Goal: Task Accomplishment & Management: Use online tool/utility

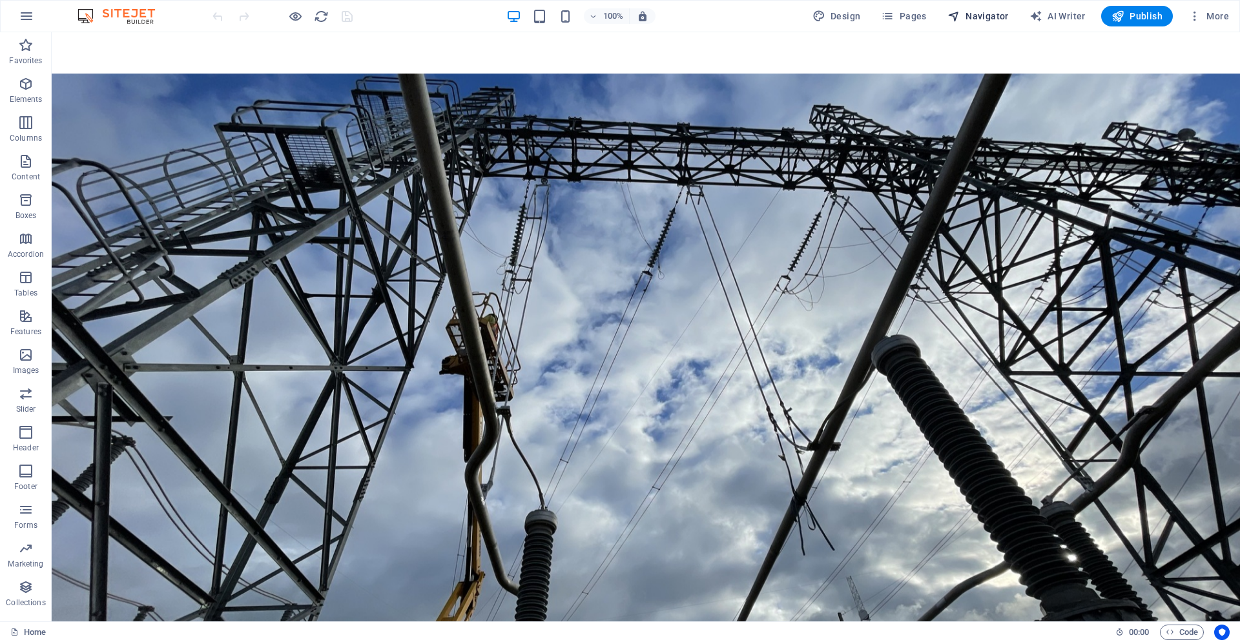
click at [970, 15] on span "Navigator" at bounding box center [977, 16] width 61 height 13
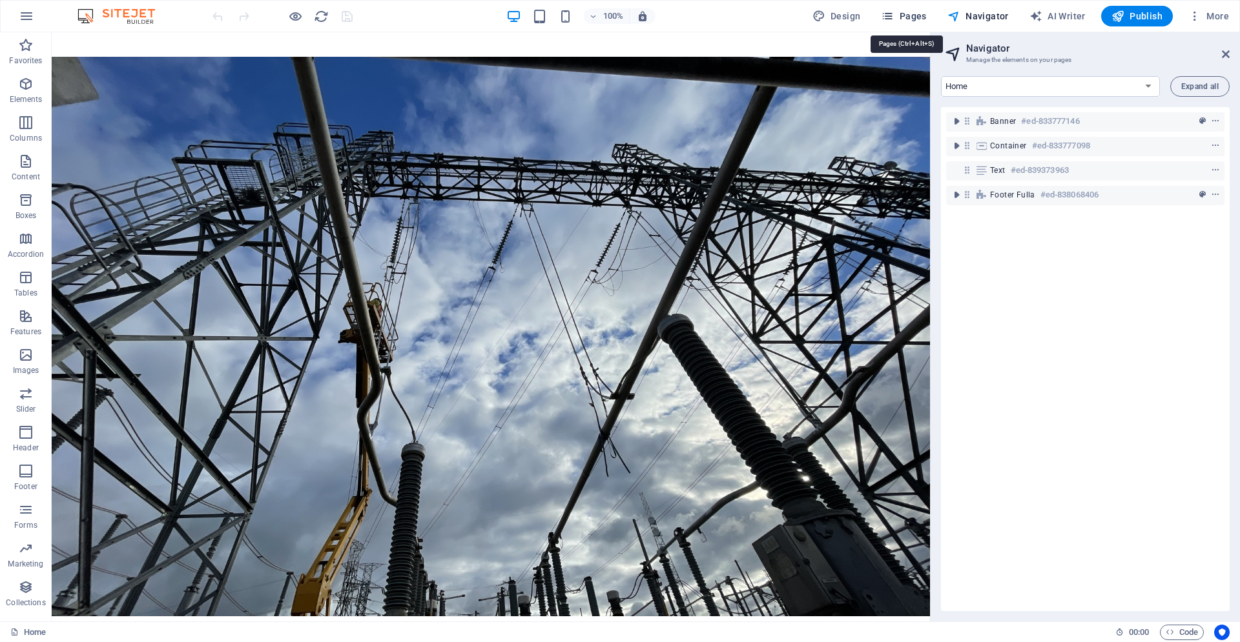
click at [892, 17] on icon "button" at bounding box center [887, 16] width 13 height 13
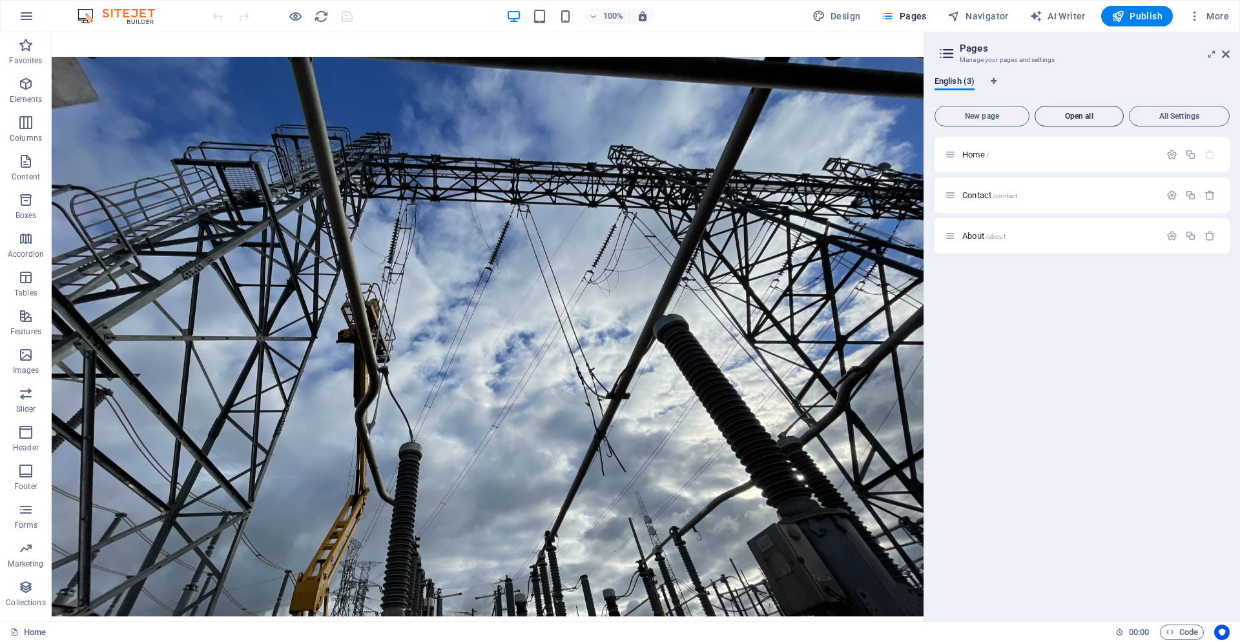
click at [1078, 114] on span "Open all" at bounding box center [1078, 116] width 77 height 8
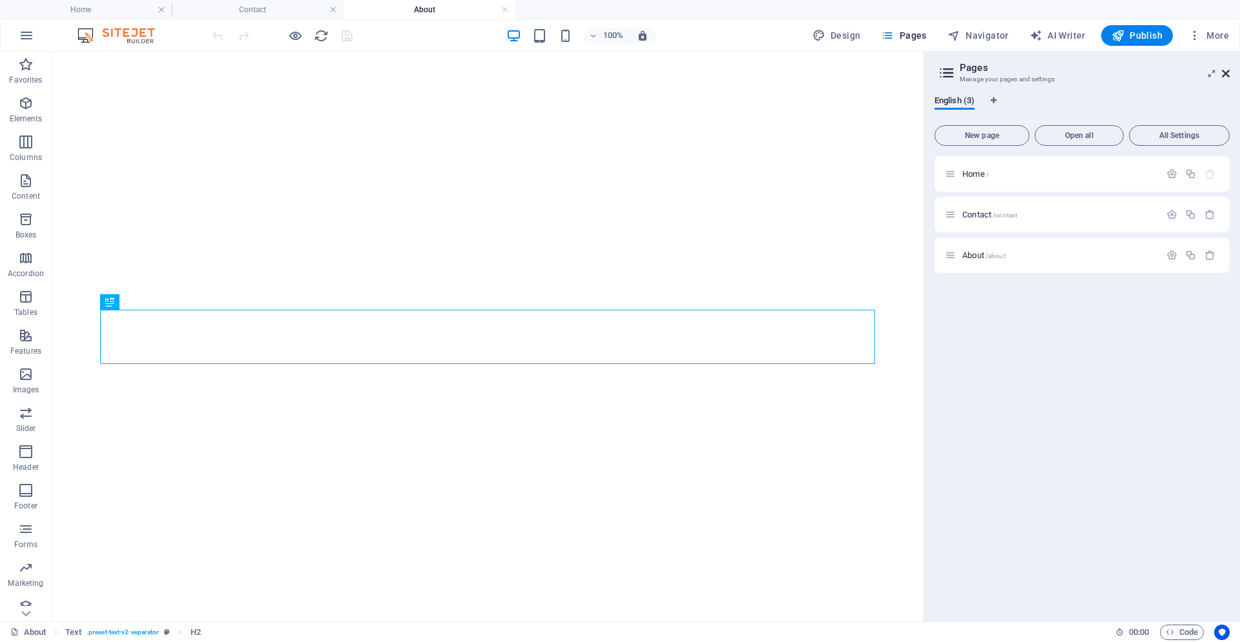
click at [1225, 76] on icon at bounding box center [1225, 73] width 8 height 10
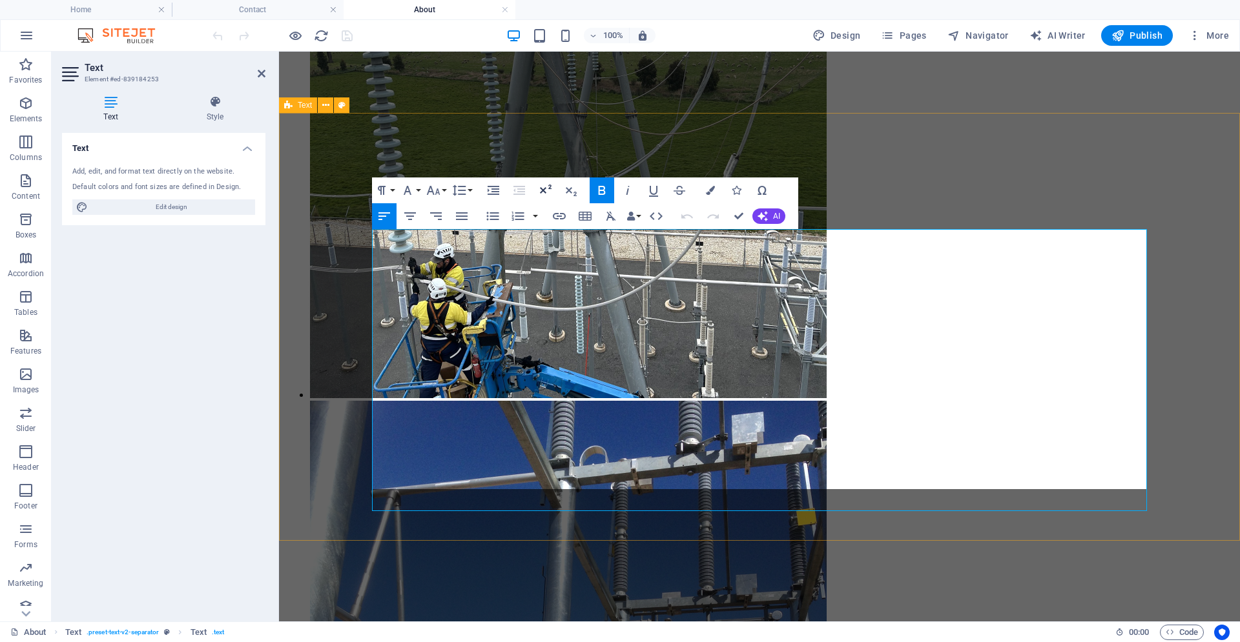
scroll to position [695, 0]
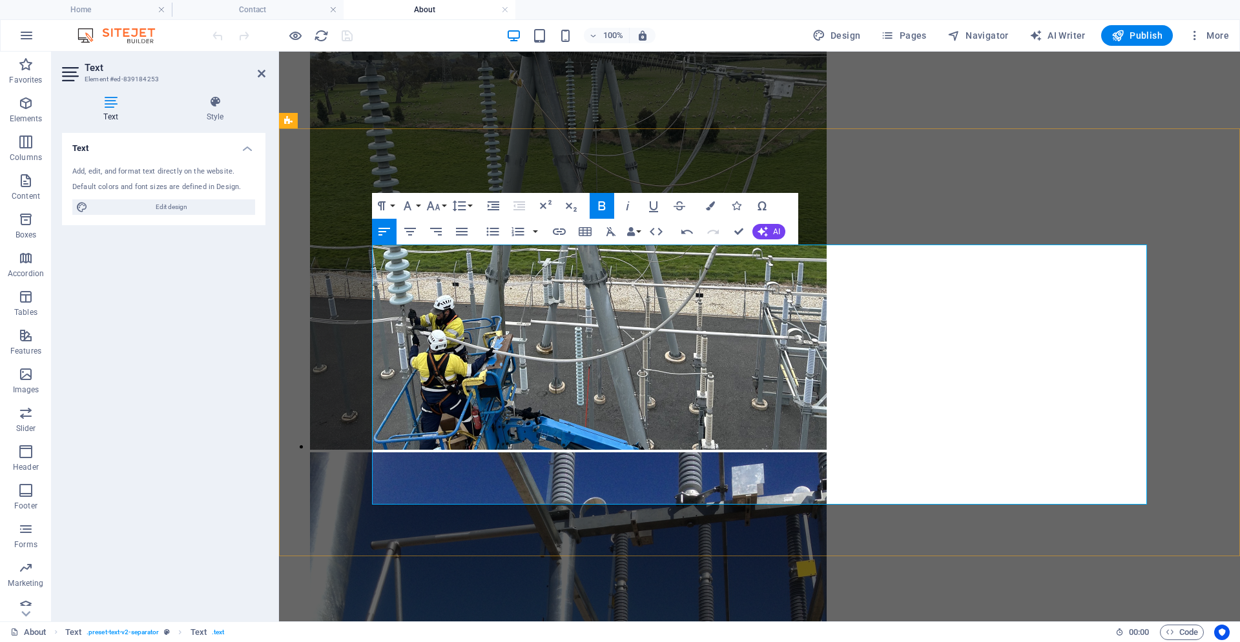
scroll to position [665, 0]
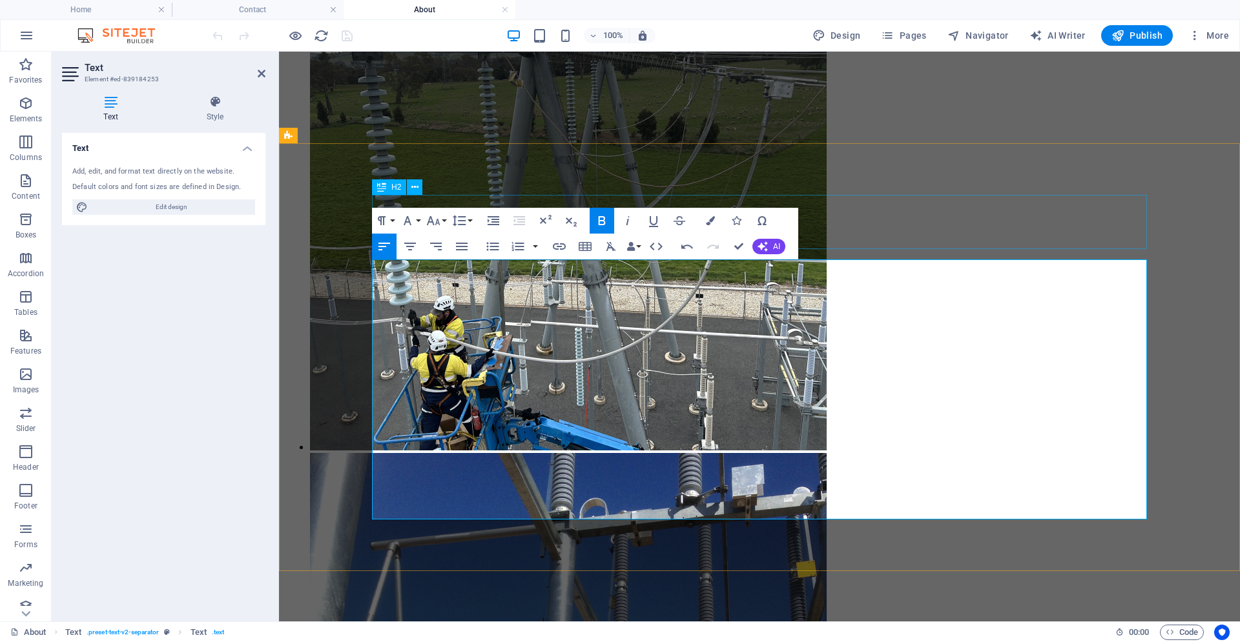
drag, startPoint x: 498, startPoint y: 480, endPoint x: 379, endPoint y: 247, distance: 261.6
copy div "We are A [MEDICAL_DATA] electrical contractor, delivering precision and reliabi…"
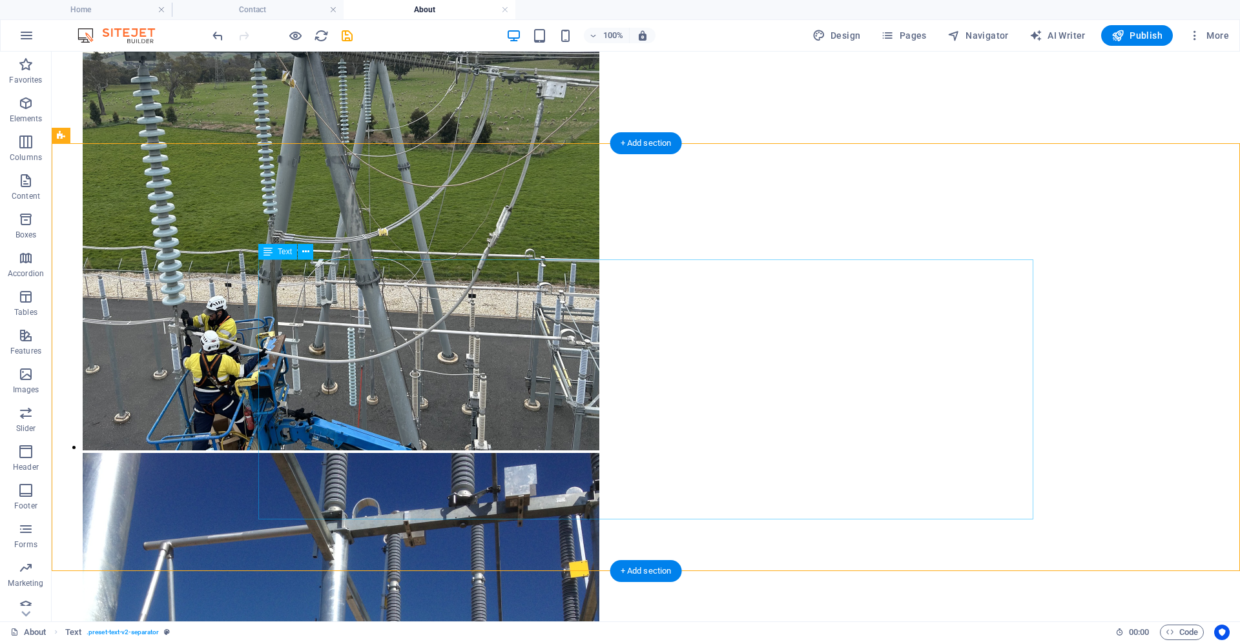
scroll to position [835, 0]
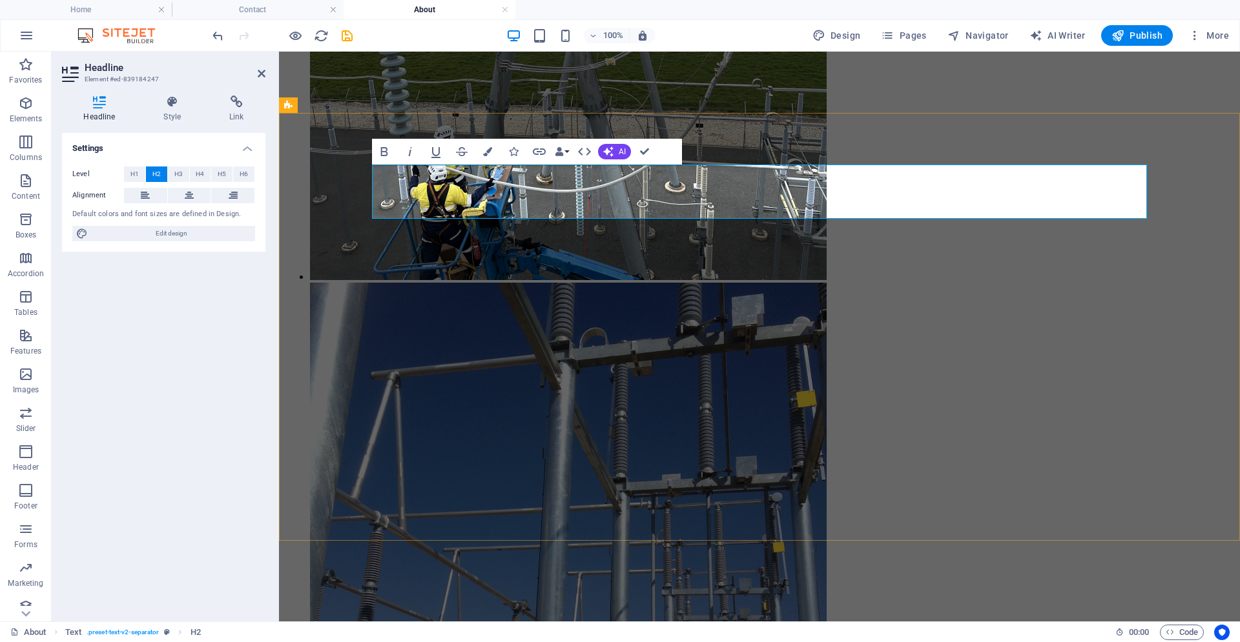
scroll to position [695, 0]
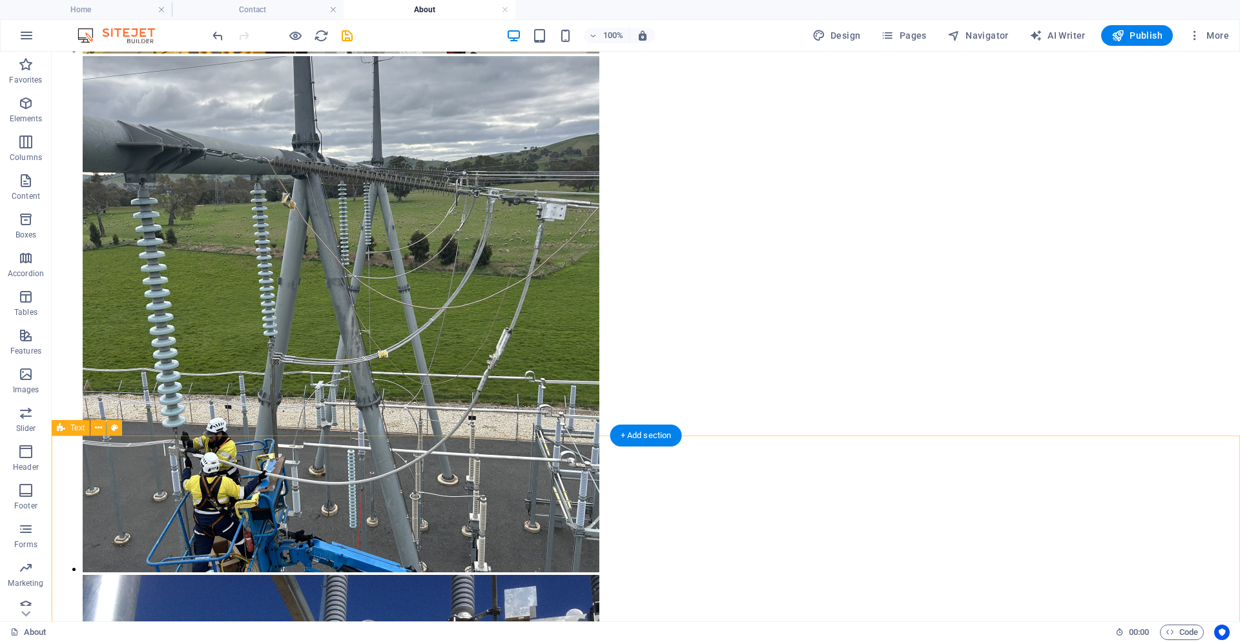
scroll to position [0, 0]
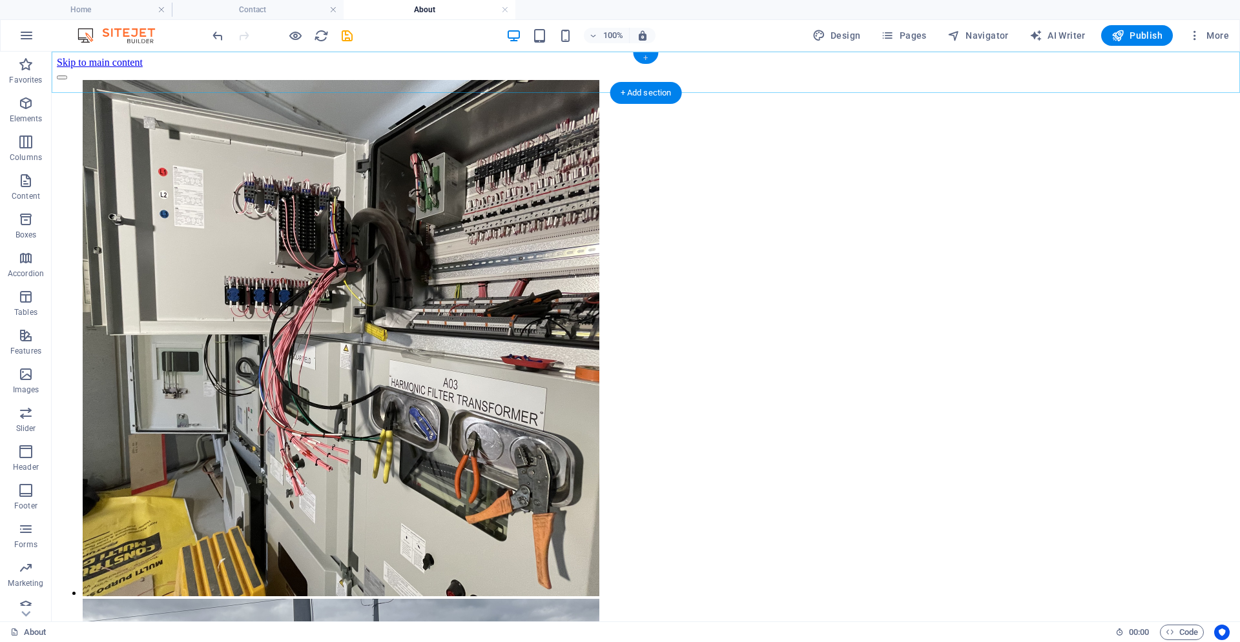
click at [646, 59] on div "+" at bounding box center [645, 58] width 25 height 12
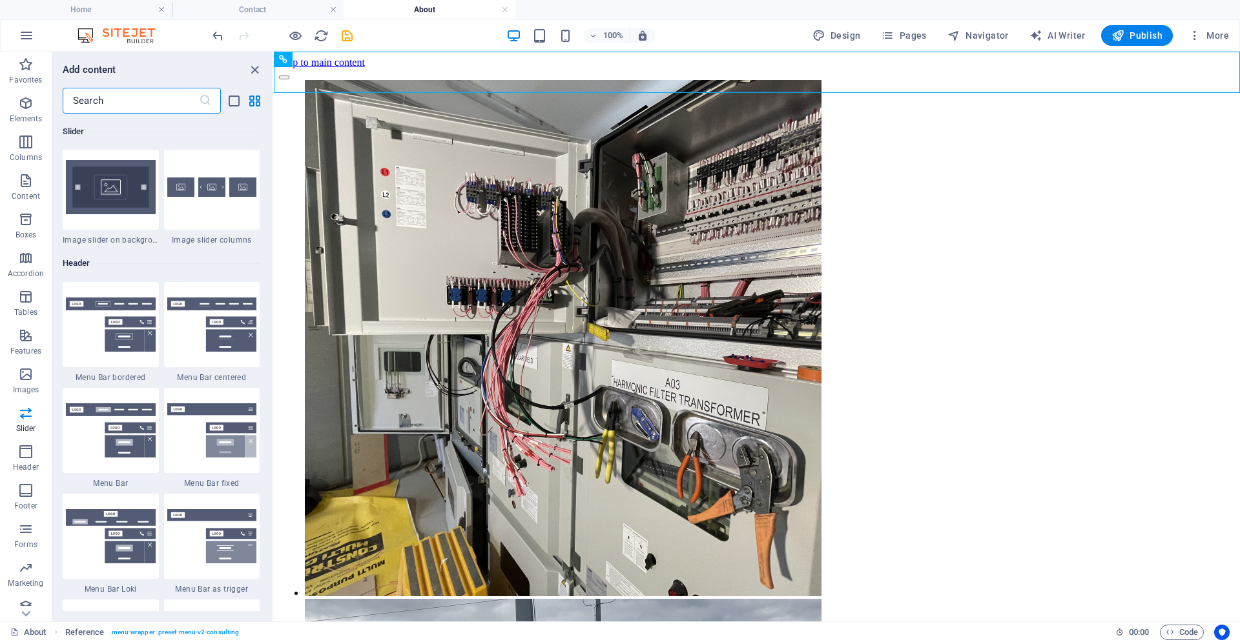
scroll to position [7709, 0]
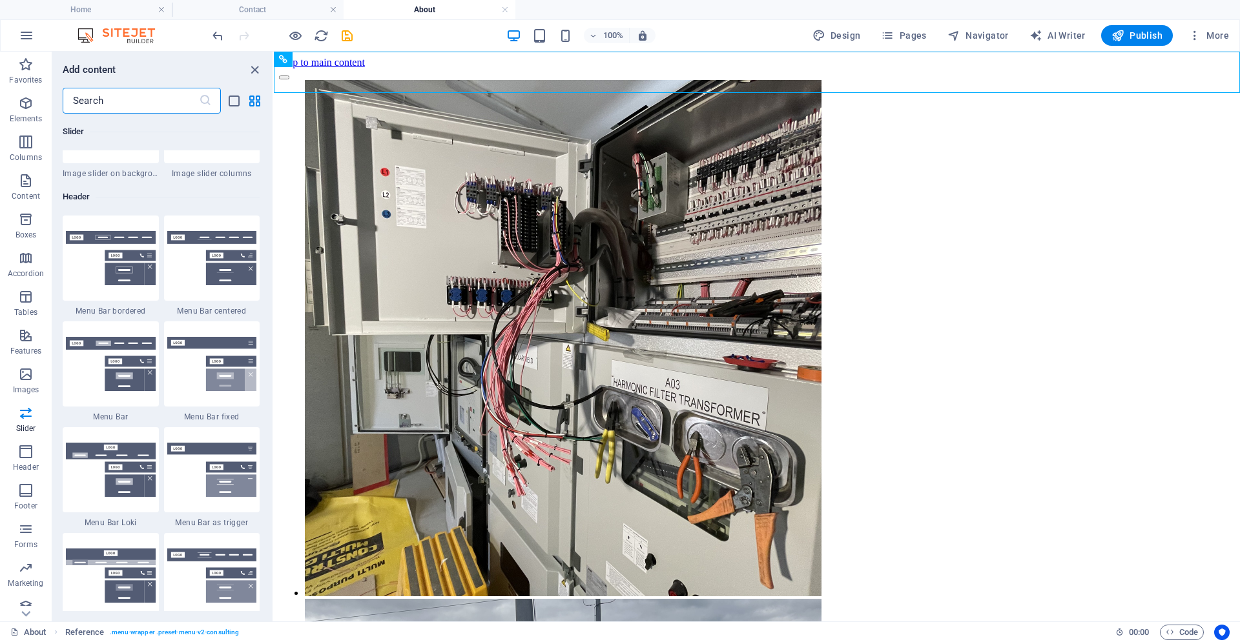
click at [111, 252] on img at bounding box center [111, 258] width 90 height 54
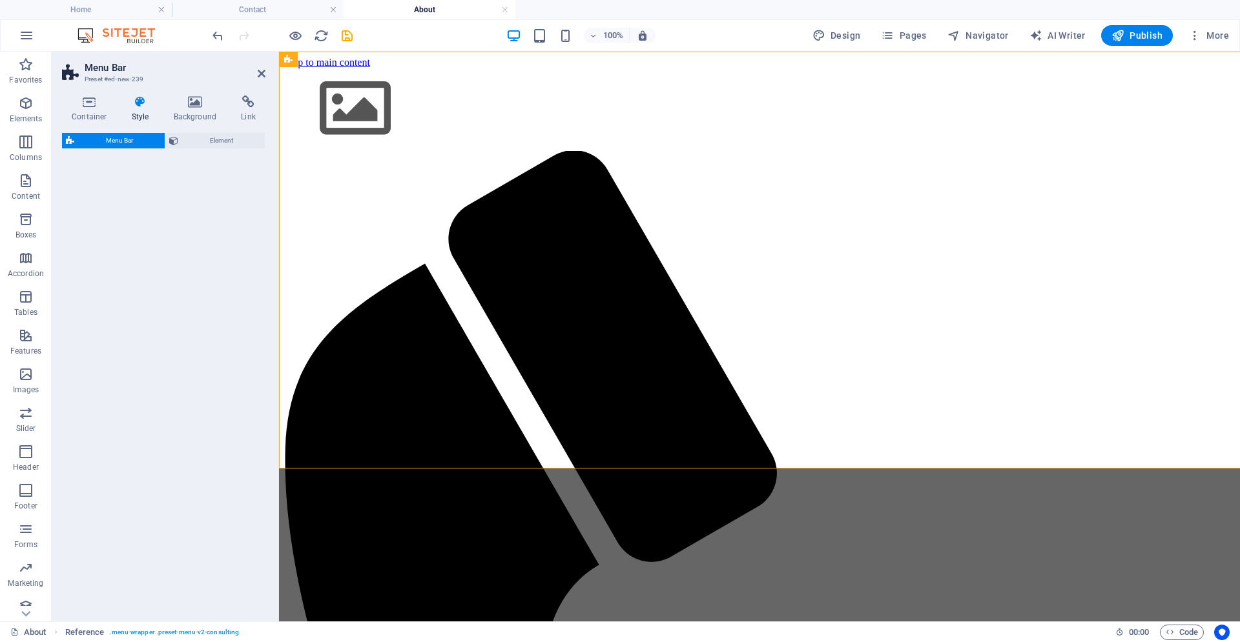
select select "rem"
select select "preset-menu-v2-border"
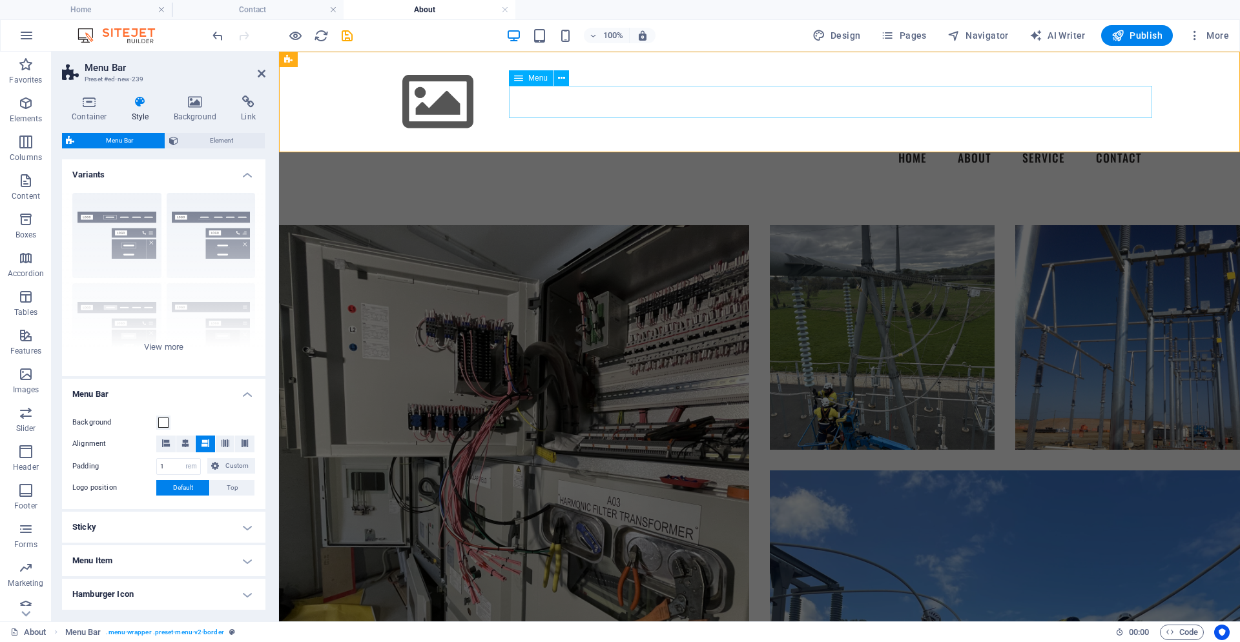
click at [915, 142] on nav "Home About Service Contact" at bounding box center [759, 158] width 785 height 32
click at [975, 37] on span "Navigator" at bounding box center [977, 35] width 61 height 13
select select "16119637-en"
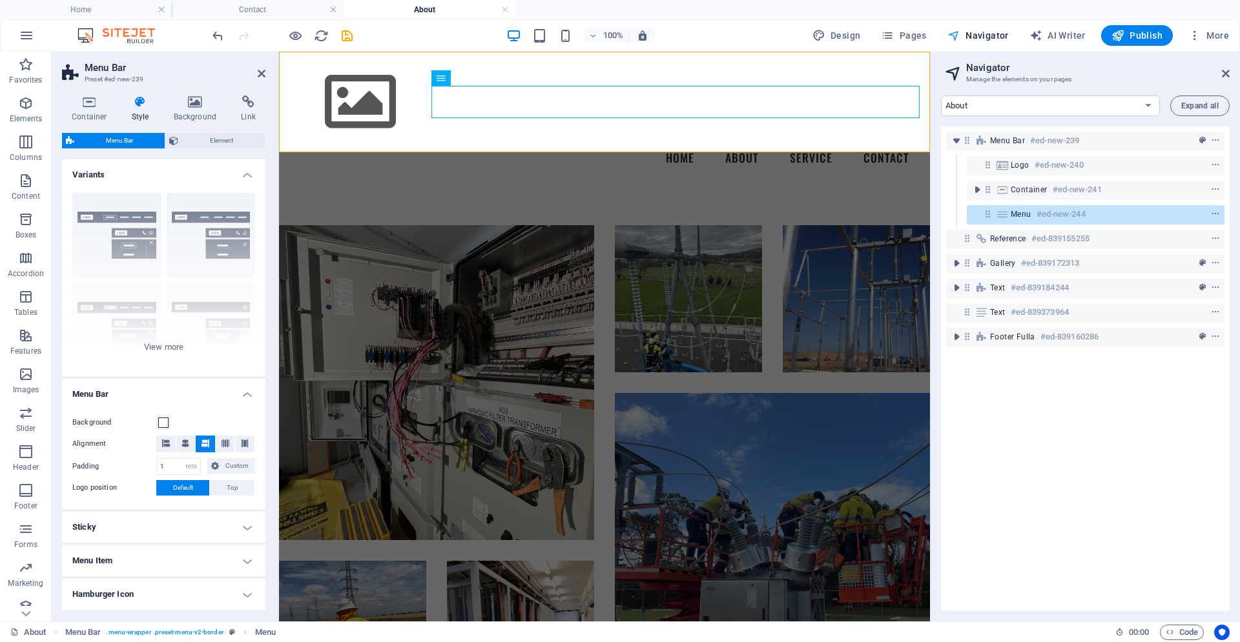
click at [975, 37] on span "Navigator" at bounding box center [977, 35] width 61 height 13
click at [846, 37] on span "Design" at bounding box center [836, 35] width 48 height 13
select select "px"
select select "400"
select select "px"
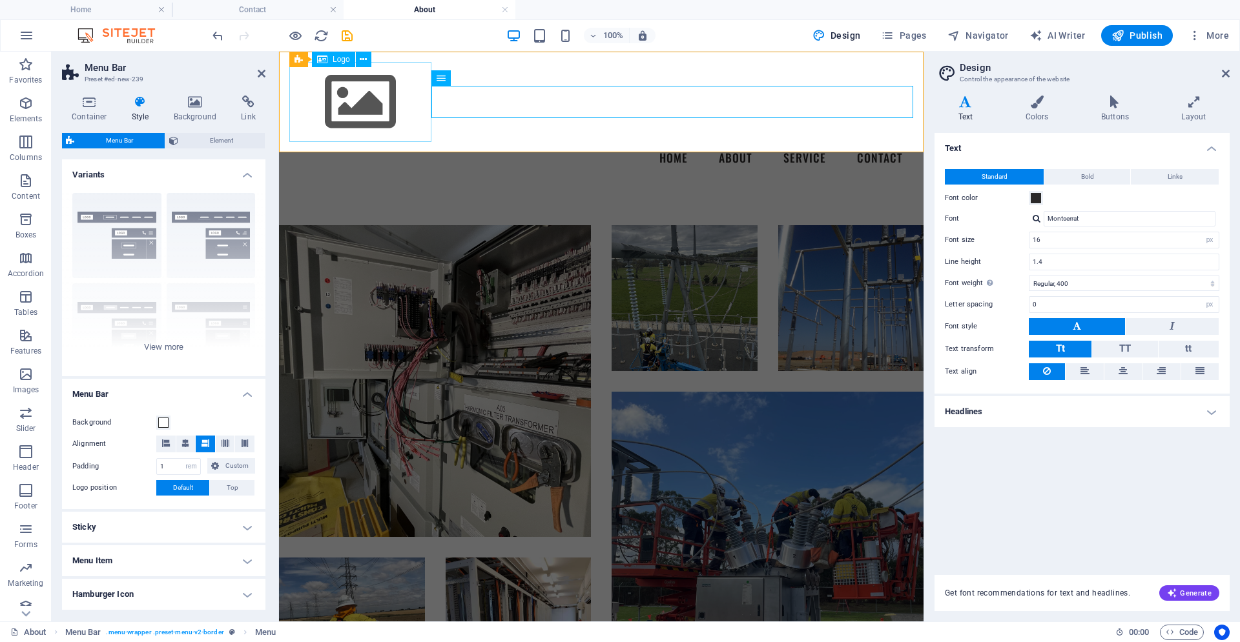
click at [363, 90] on div at bounding box center [601, 102] width 624 height 80
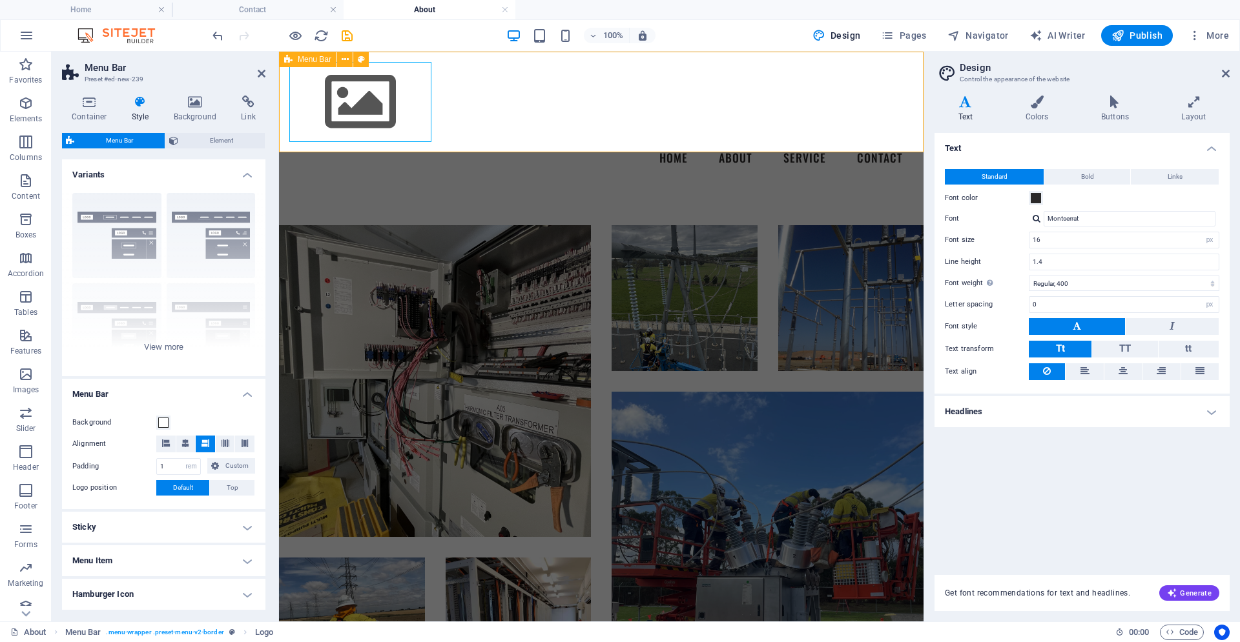
click at [327, 63] on span "Menu Bar" at bounding box center [315, 60] width 34 height 8
click at [342, 63] on icon at bounding box center [345, 60] width 7 height 14
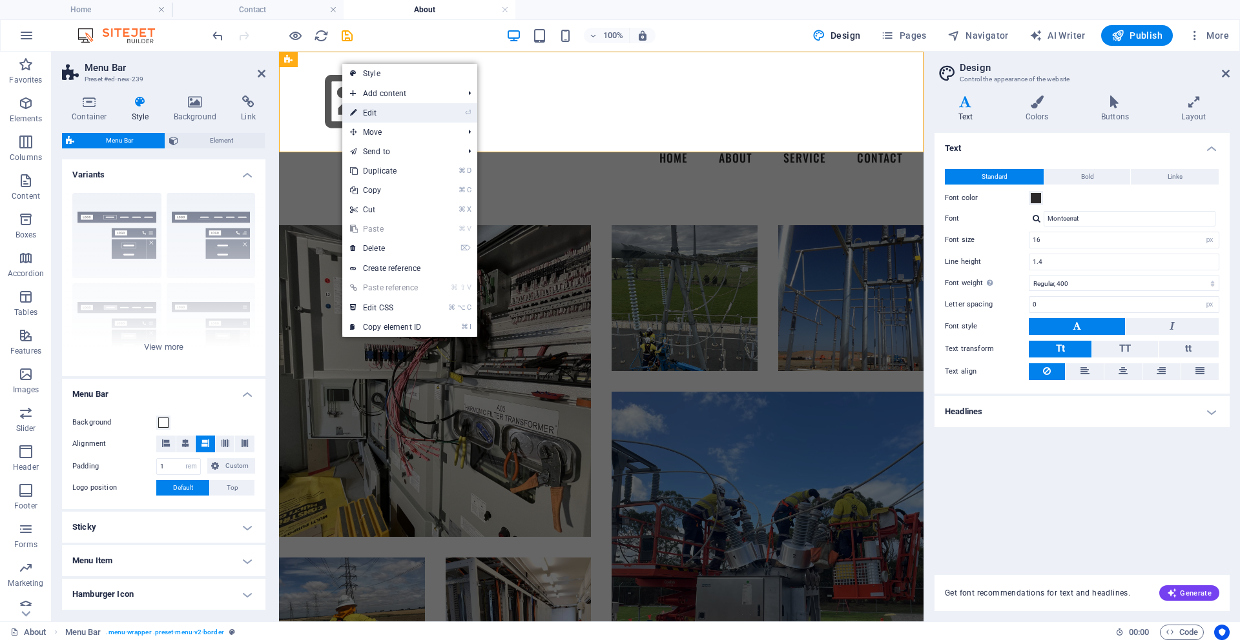
click at [377, 109] on link "⏎ Edit" at bounding box center [385, 112] width 87 height 19
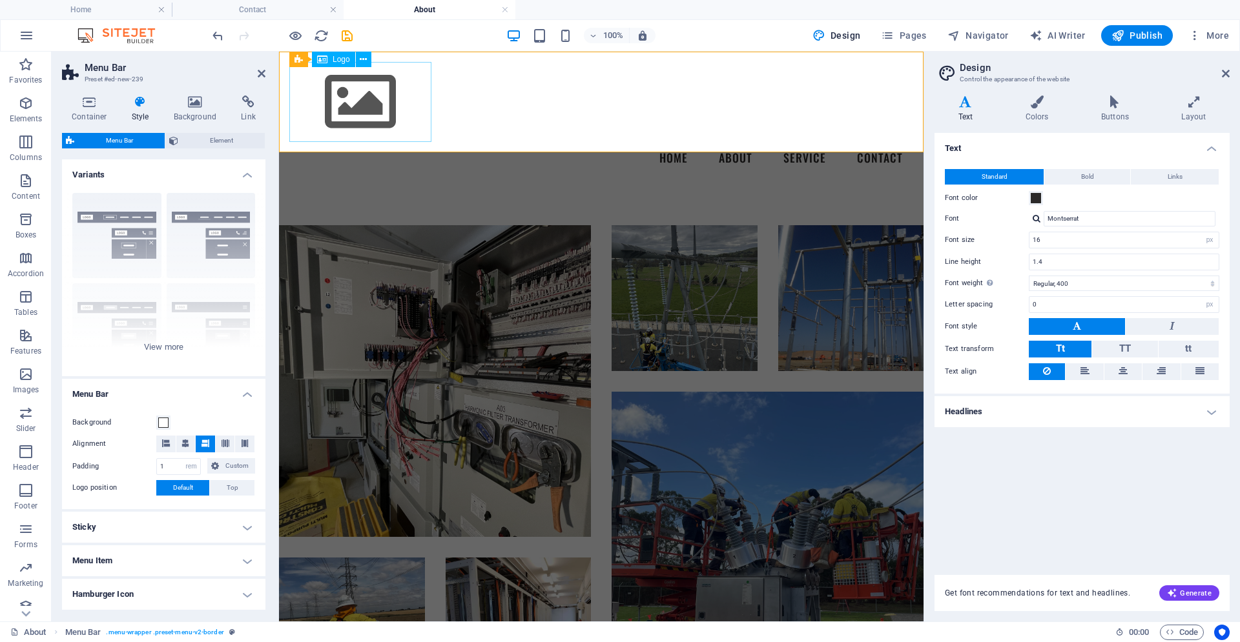
click at [343, 90] on div at bounding box center [601, 102] width 624 height 80
click at [340, 62] on span "Logo" at bounding box center [340, 60] width 17 height 8
click at [365, 60] on icon at bounding box center [363, 60] width 7 height 14
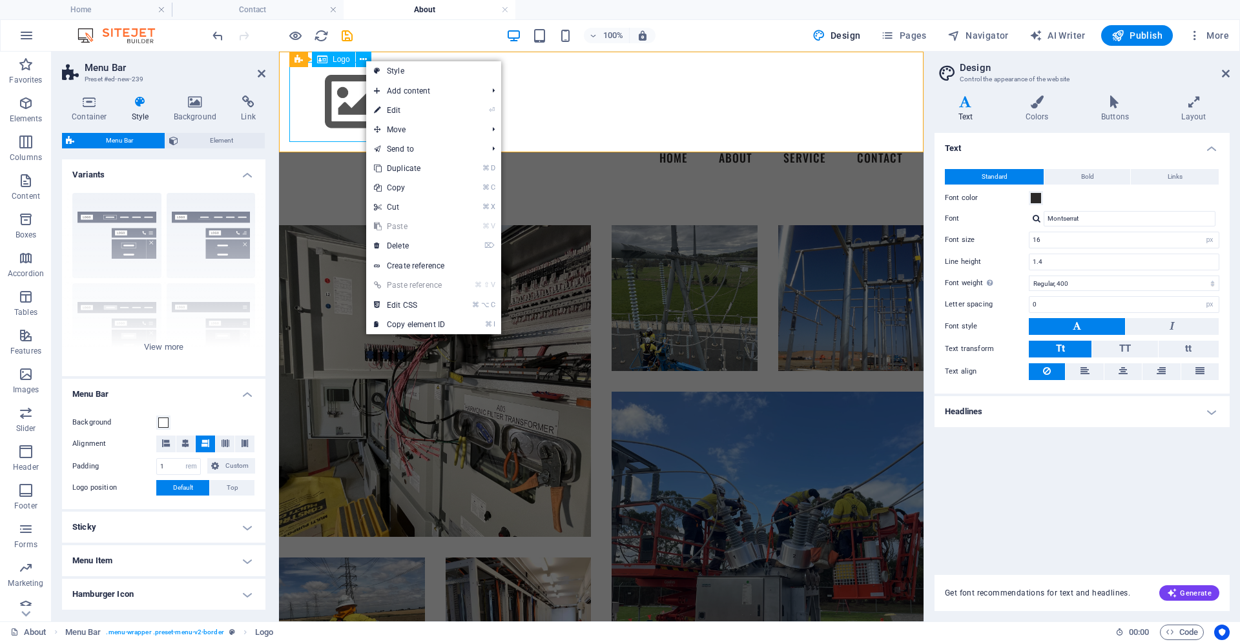
click at [342, 111] on div at bounding box center [601, 102] width 624 height 80
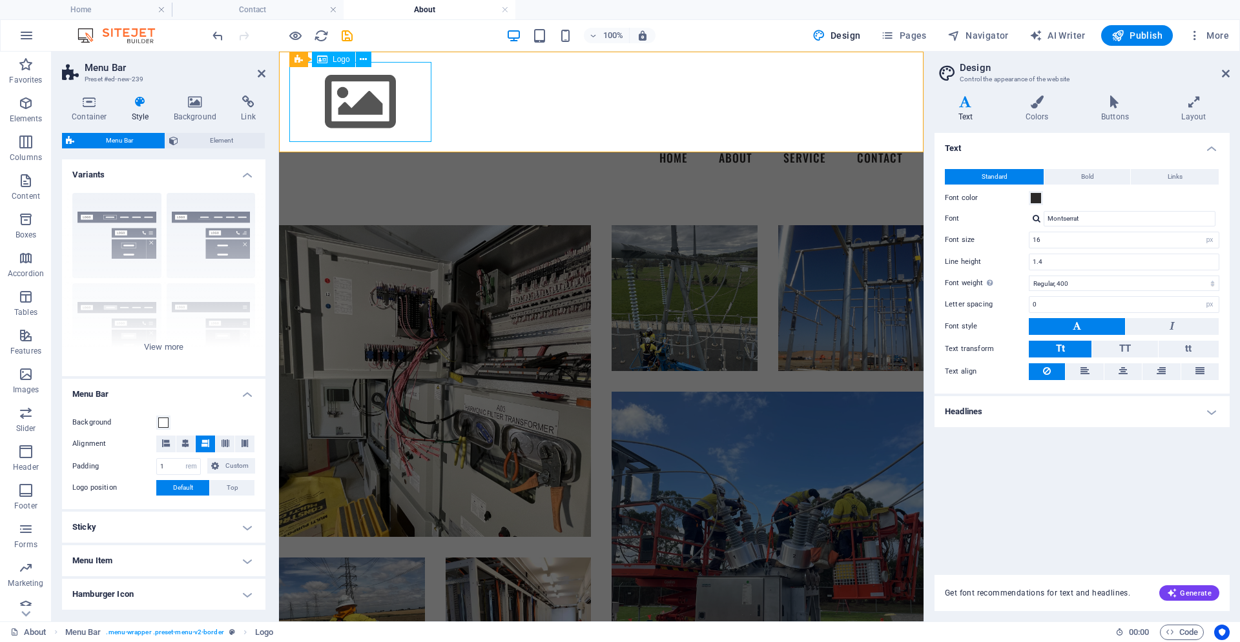
click at [342, 111] on div at bounding box center [601, 102] width 624 height 80
select select "px"
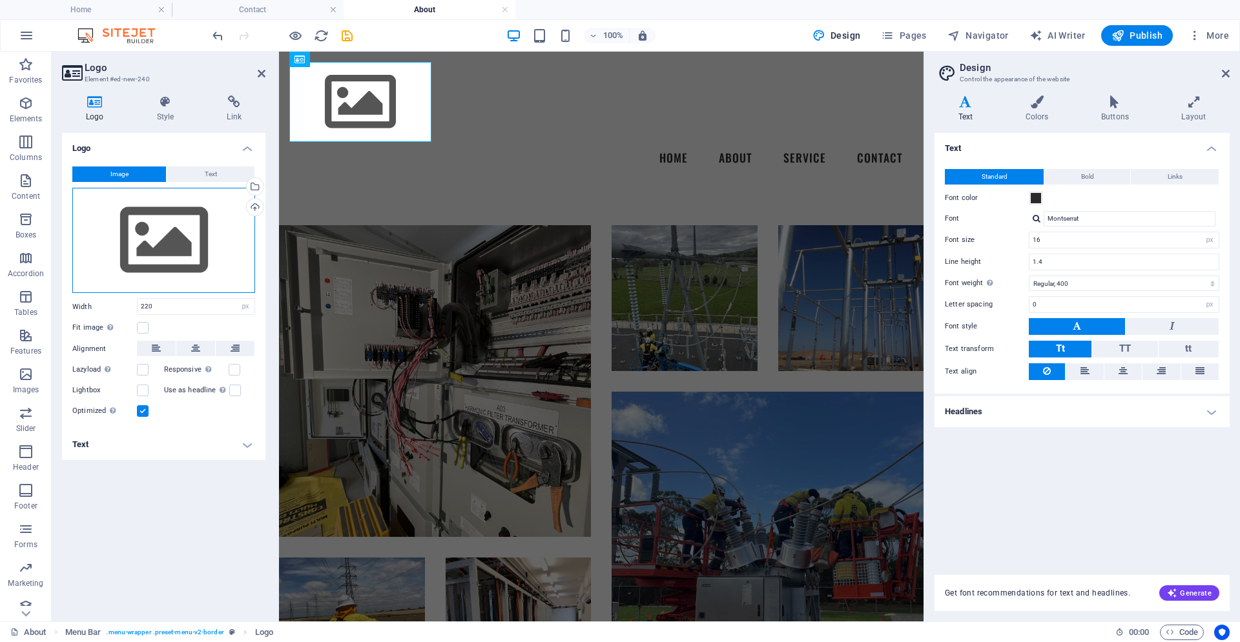
click at [163, 224] on div "Drag files here, click to choose files or select files from Files or our free s…" at bounding box center [163, 241] width 183 height 106
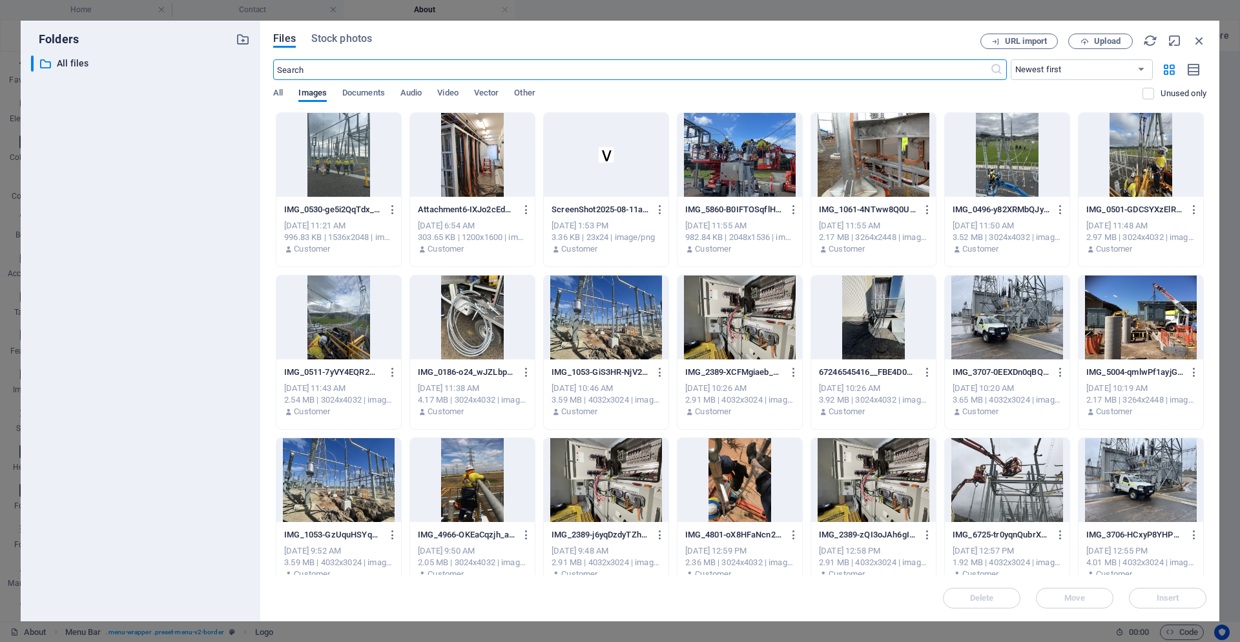
scroll to position [180, 0]
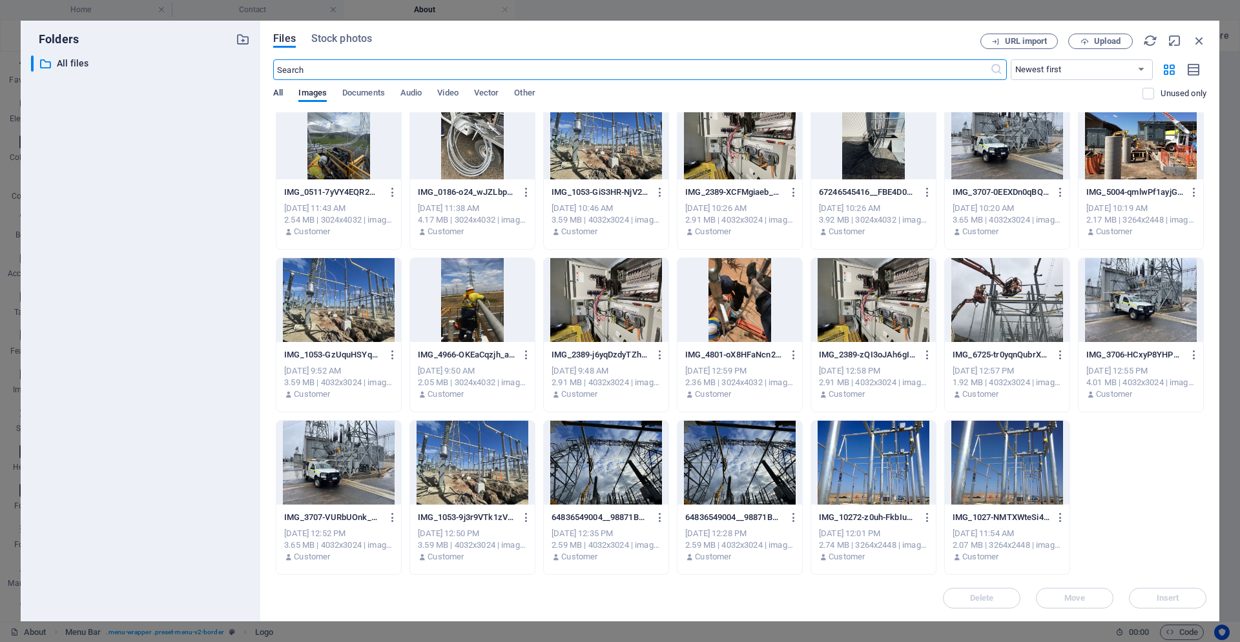
click at [278, 92] on span "All" at bounding box center [278, 94] width 10 height 18
